Goal: Register for event/course

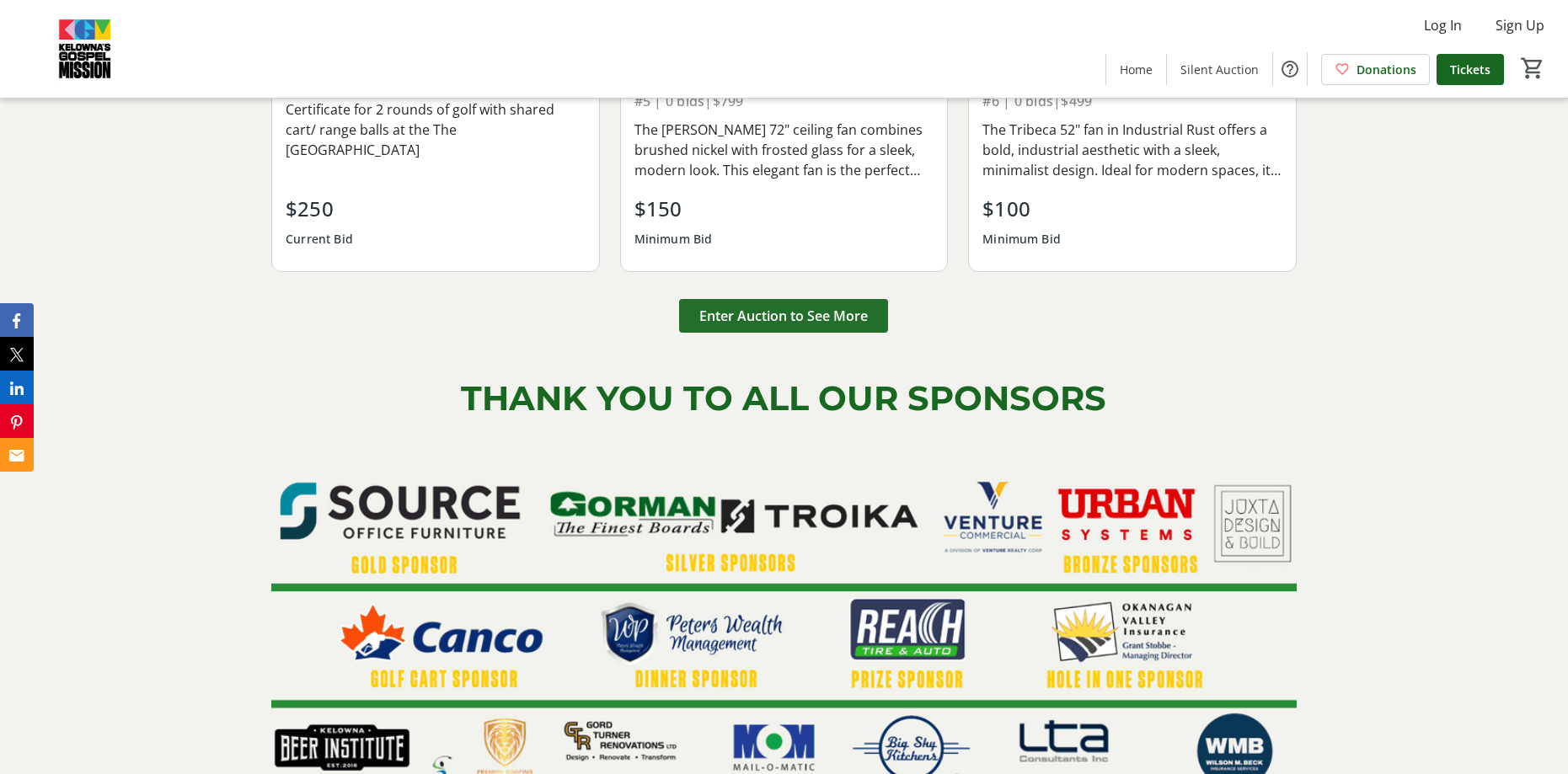
scroll to position [2358, 0]
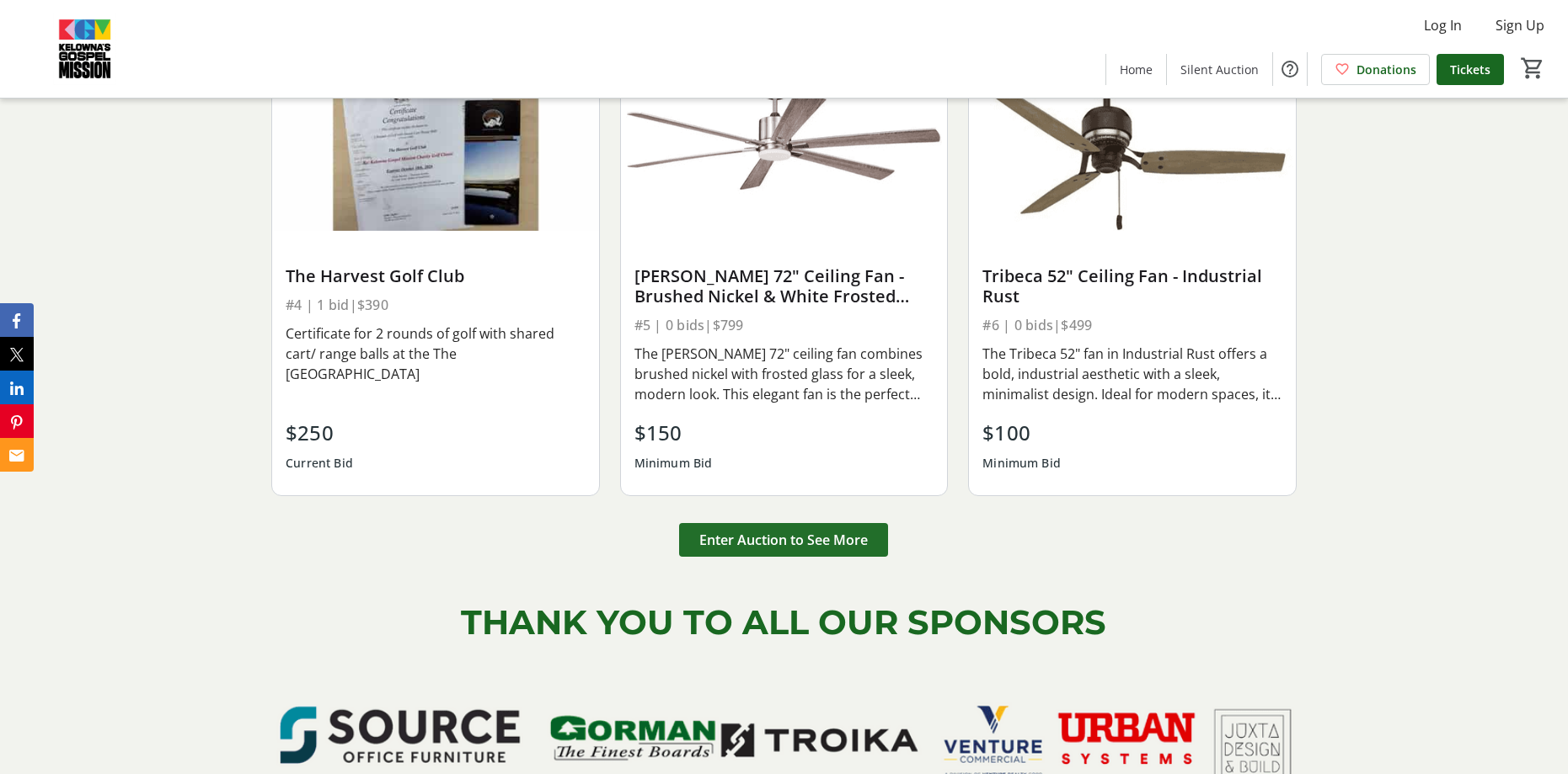
click at [822, 534] on span "Enter Auction to See More" at bounding box center [784, 540] width 169 height 20
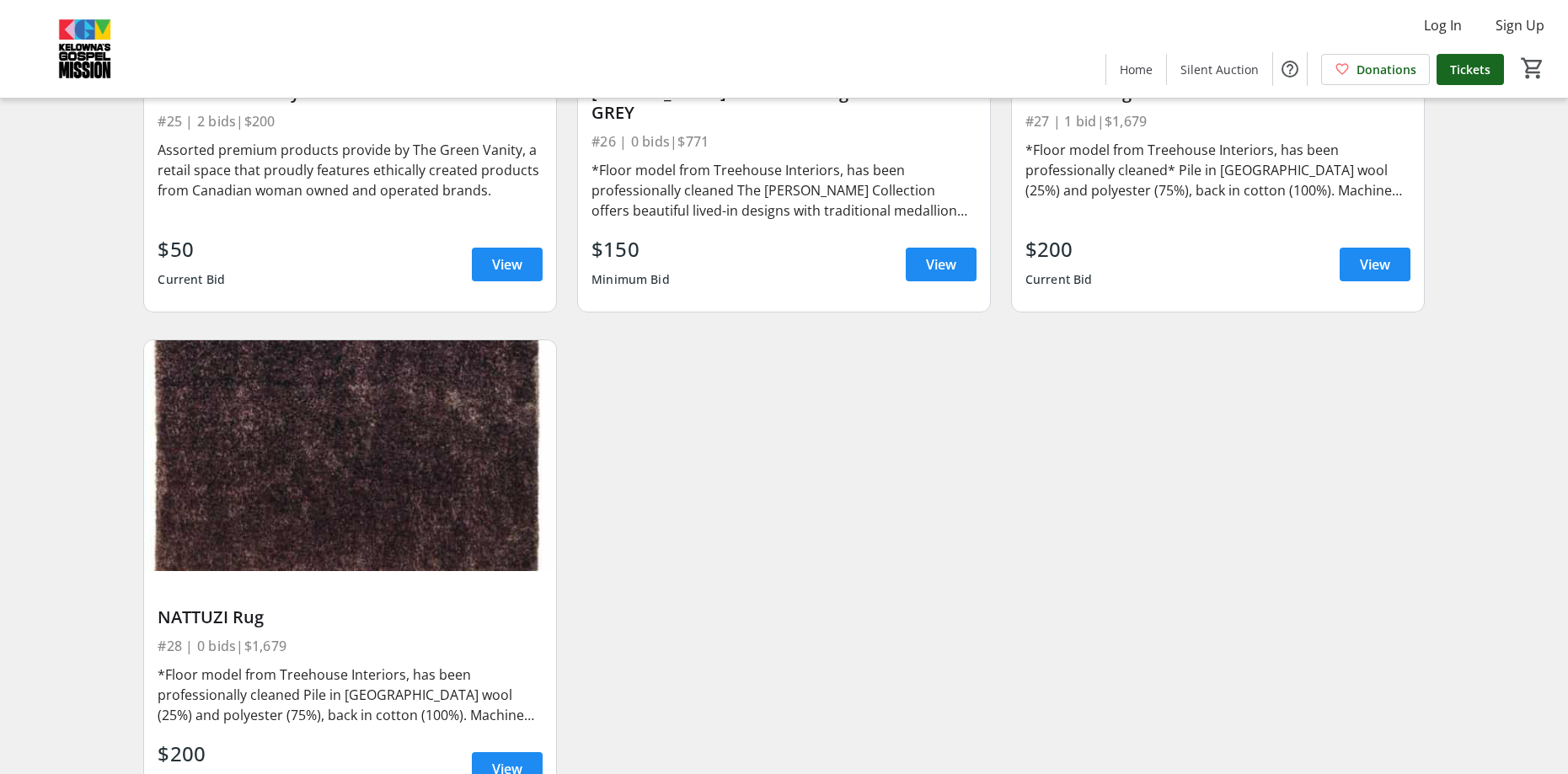
scroll to position [4538, 0]
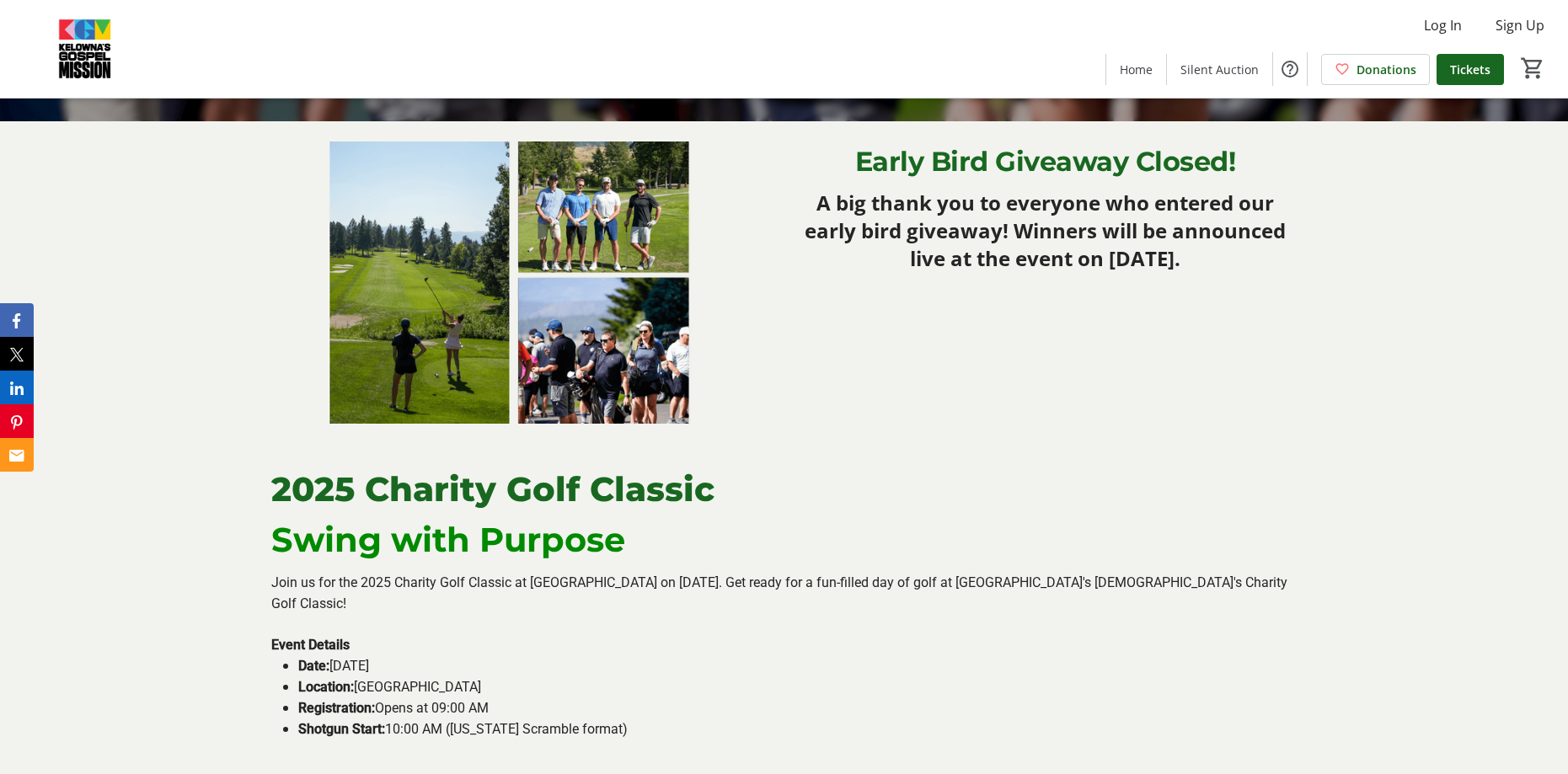
scroll to position [337, 0]
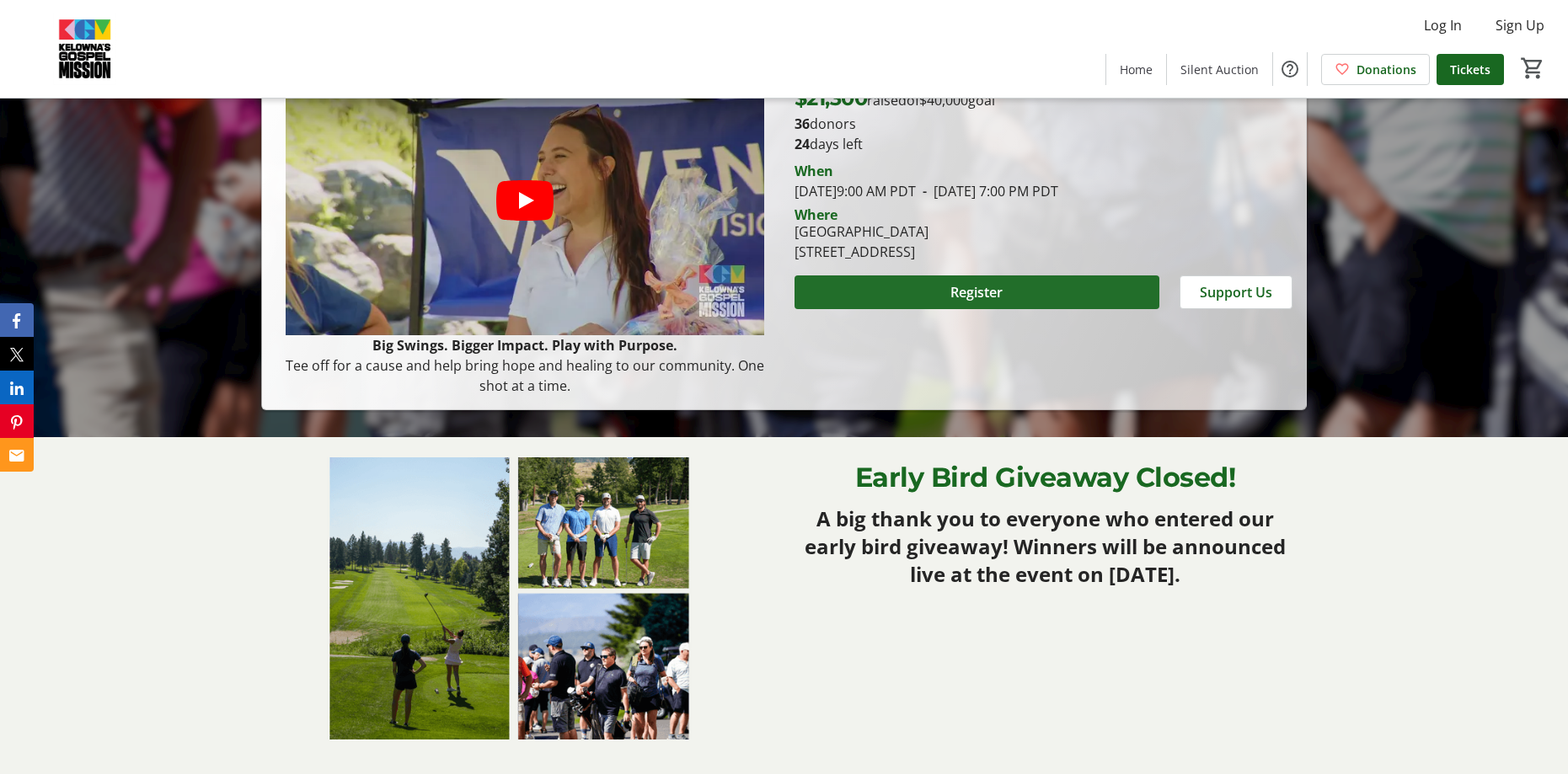
click at [980, 288] on span "Register" at bounding box center [976, 292] width 52 height 20
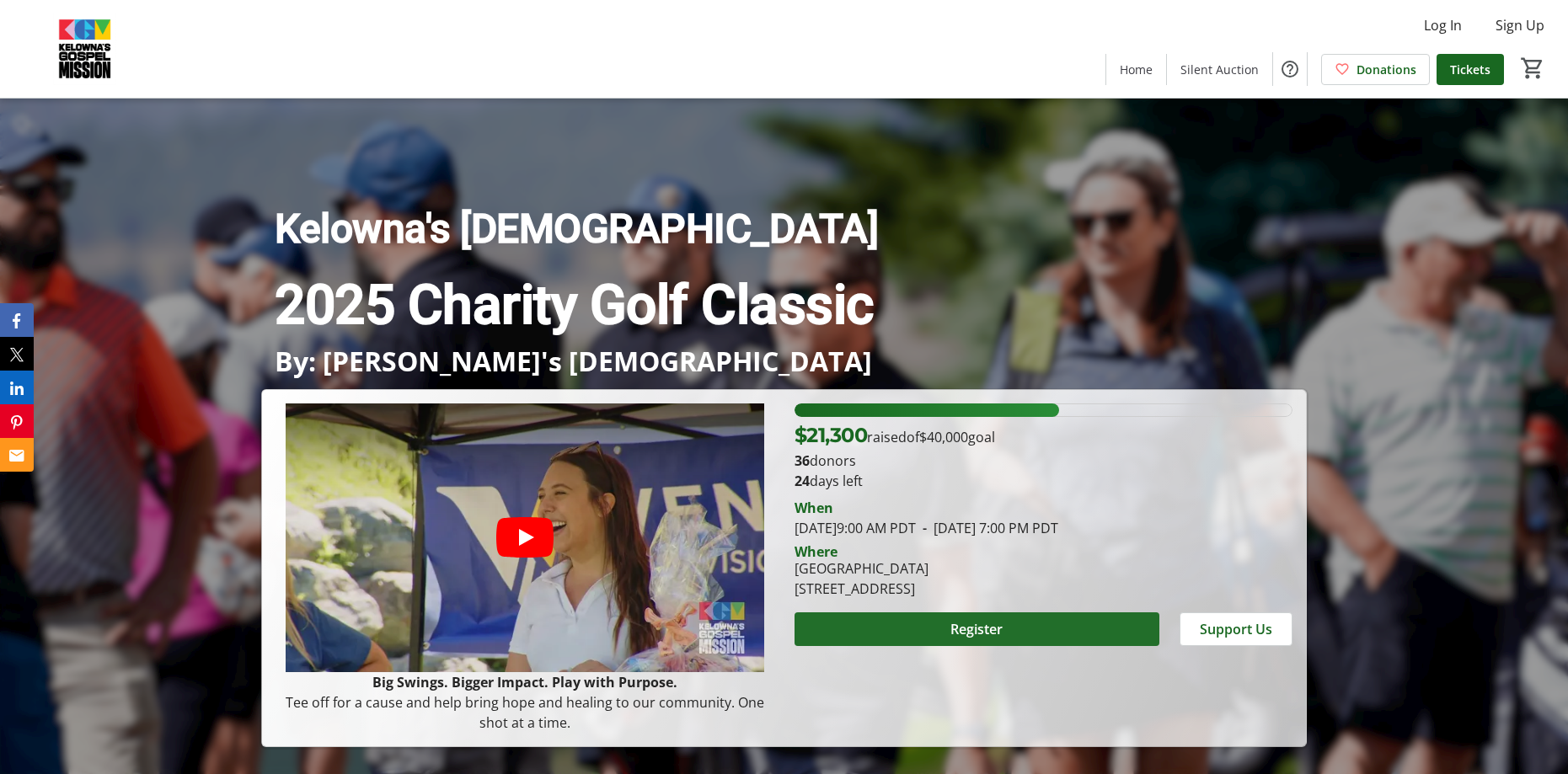
click at [952, 633] on span "Register" at bounding box center [976, 629] width 52 height 20
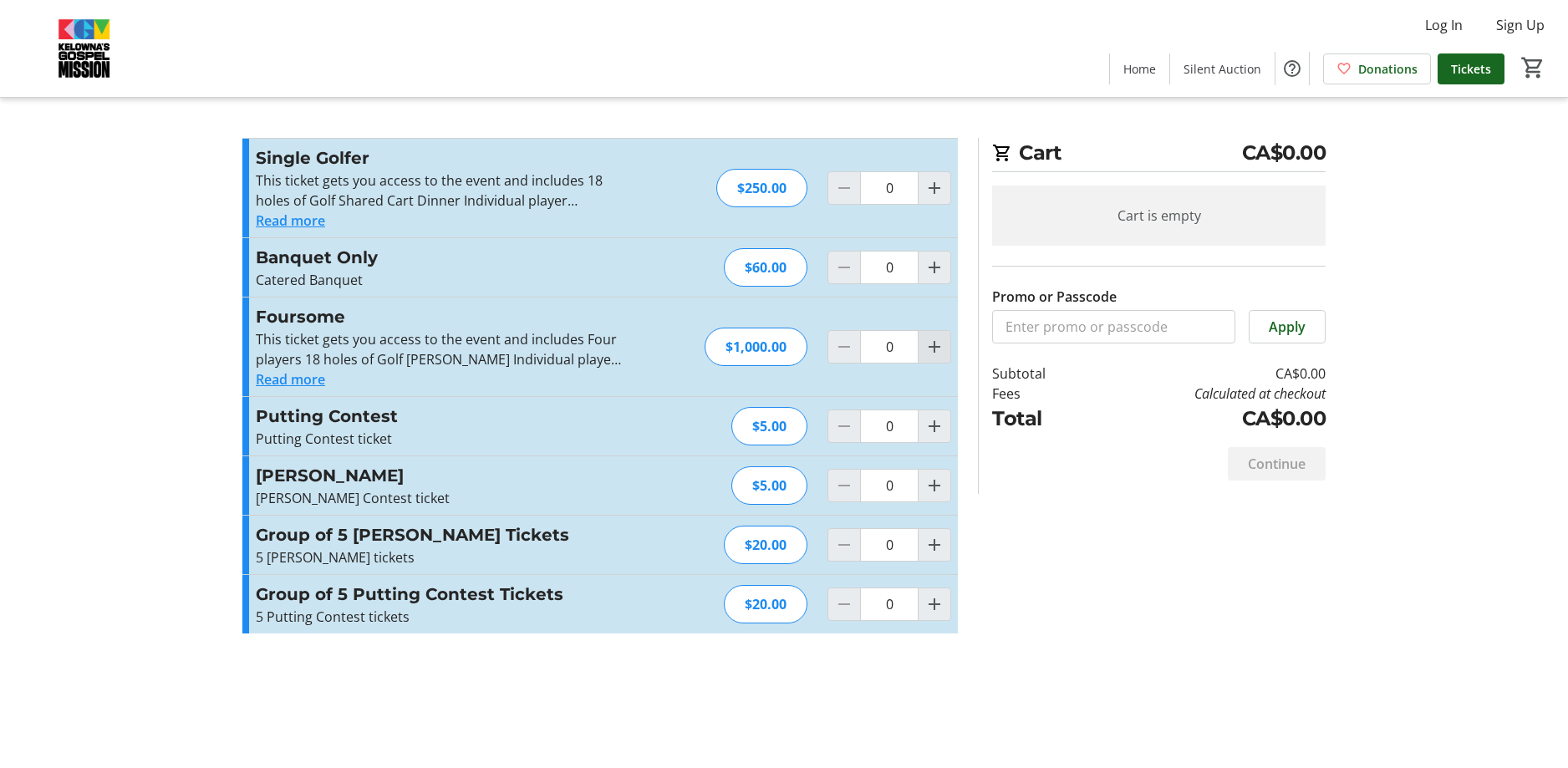
click at [934, 347] on mat-icon "Increment by one" at bounding box center [934, 347] width 20 height 20
type input "1"
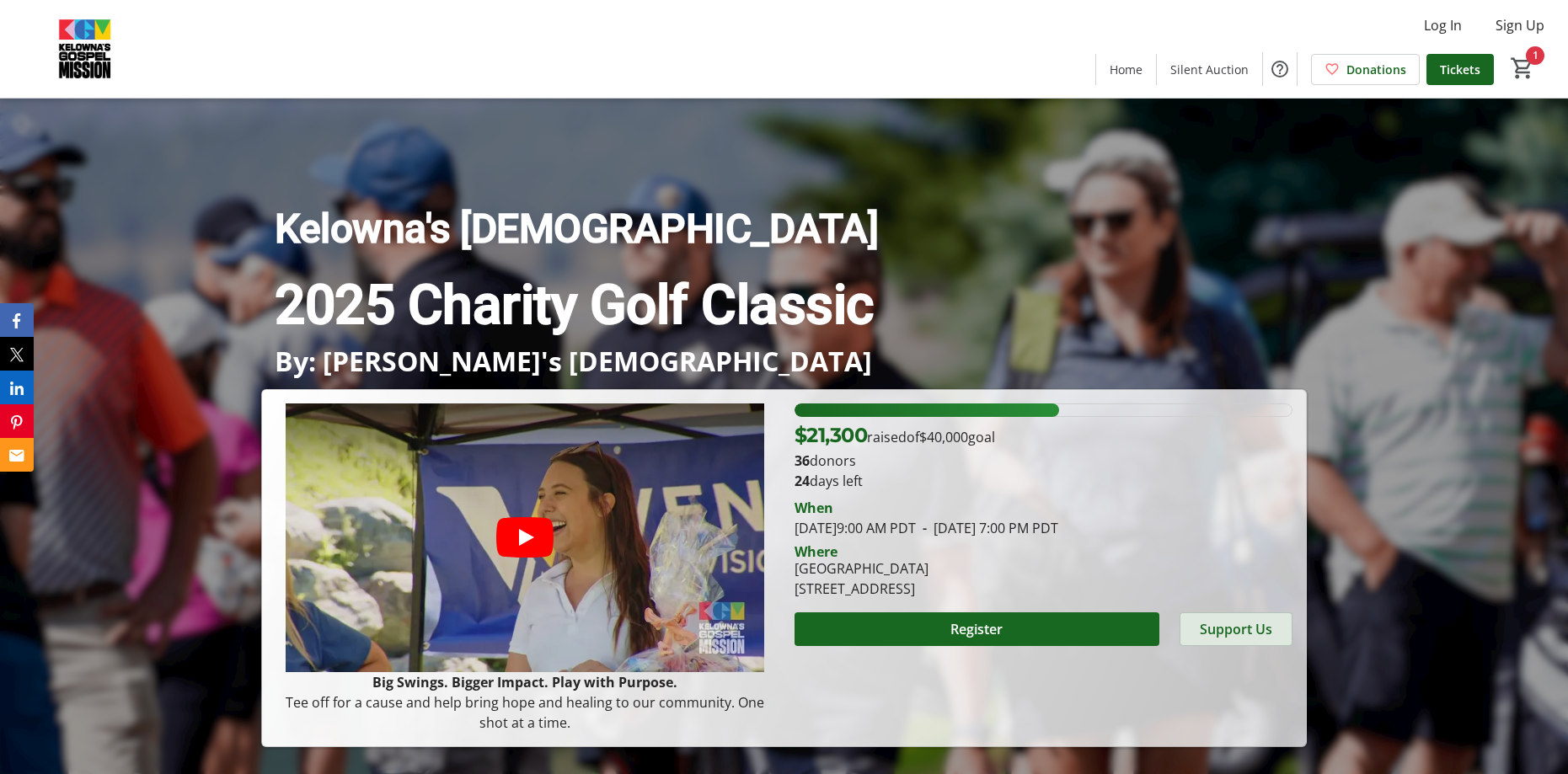
click at [1219, 623] on span "Support Us" at bounding box center [1236, 629] width 73 height 20
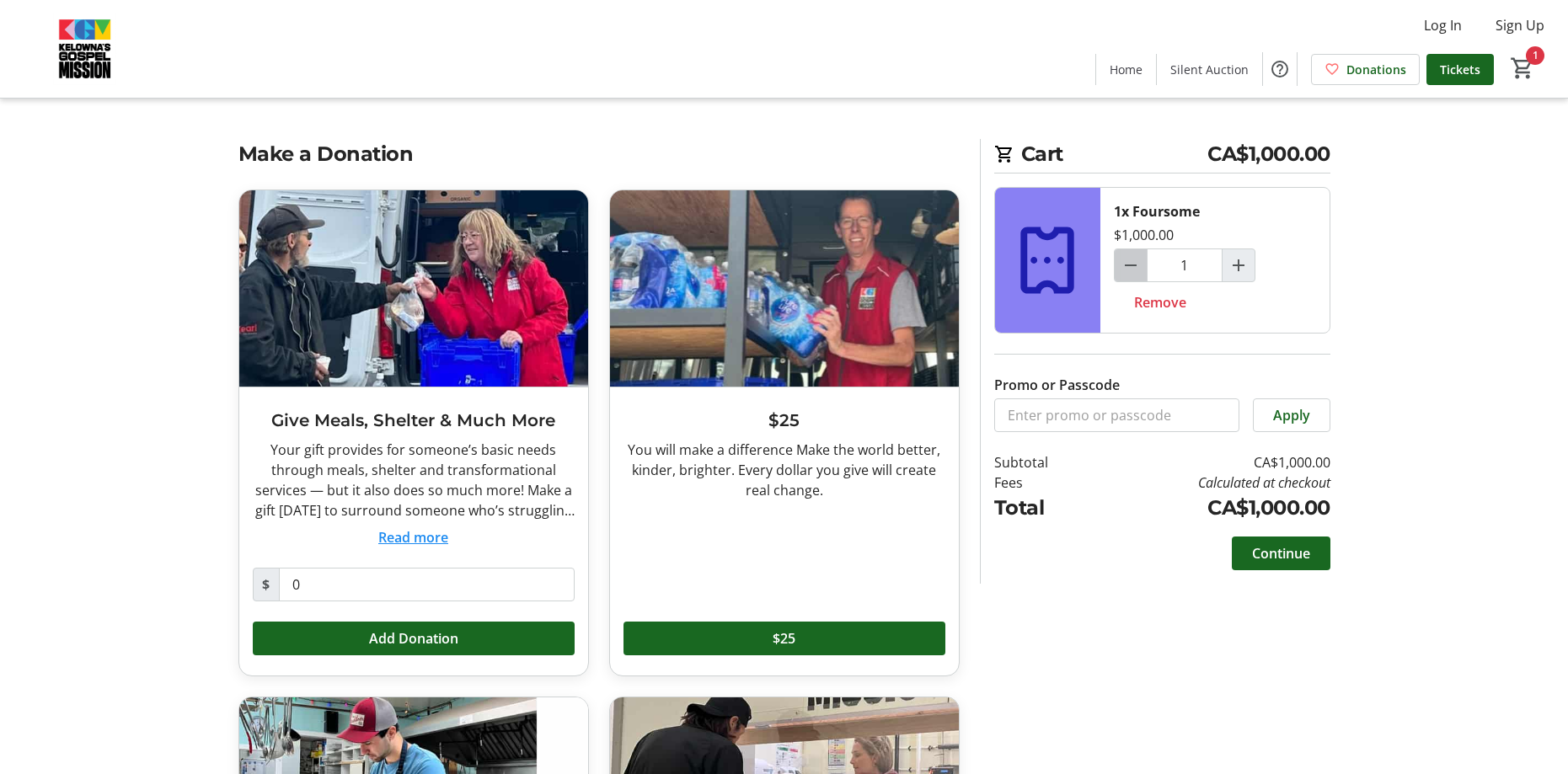
click at [1137, 262] on mat-icon "Decrement by one" at bounding box center [1131, 265] width 20 height 20
type input "0"
